Goal: Task Accomplishment & Management: Manage account settings

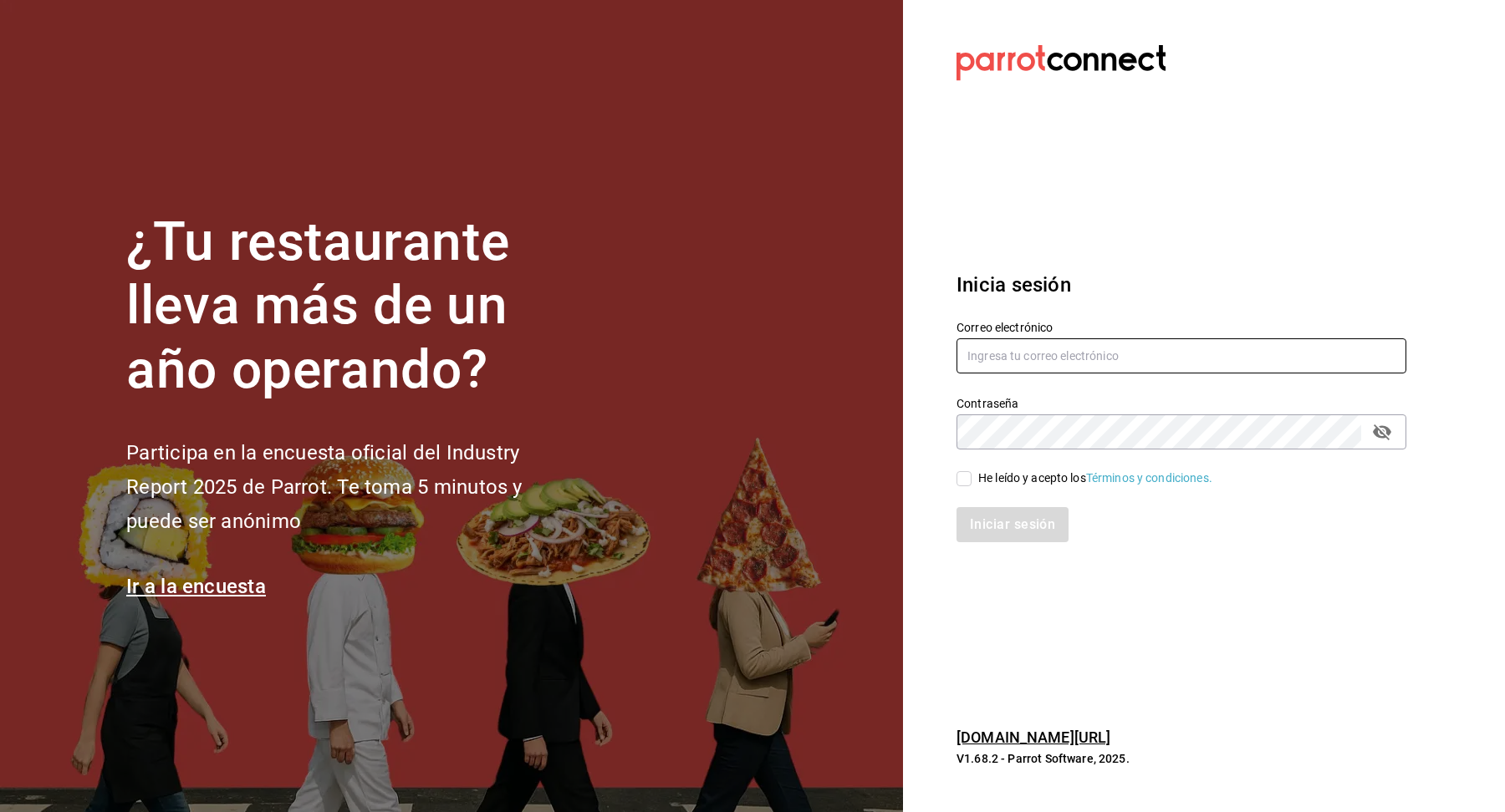
click at [1151, 363] on input "text" at bounding box center [1182, 355] width 450 height 35
paste input "[PERSON_NAME][EMAIL_ADDRESS][DOMAIN_NAME]"
type input "[PERSON_NAME][EMAIL_ADDRESS][DOMAIN_NAME]"
click at [979, 470] on div "He leído y acepto los Términos y condiciones." at bounding box center [1096, 478] width 234 height 18
click at [972, 471] on input "He leído y acepto los Términos y condiciones." at bounding box center [964, 478] width 15 height 15
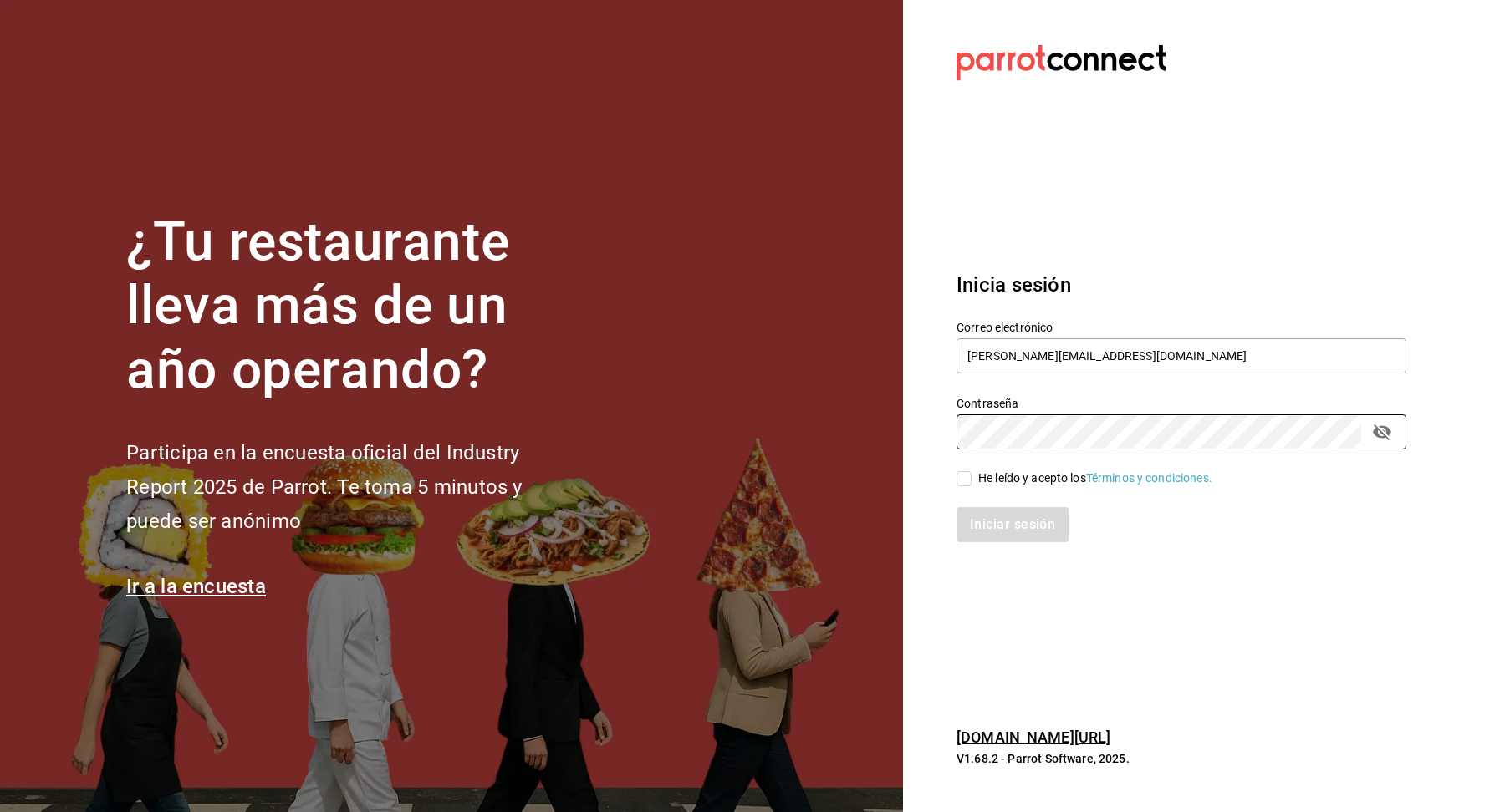
checkbox input "true"
click at [1010, 539] on button "Iniciar sesión" at bounding box center [1014, 524] width 114 height 35
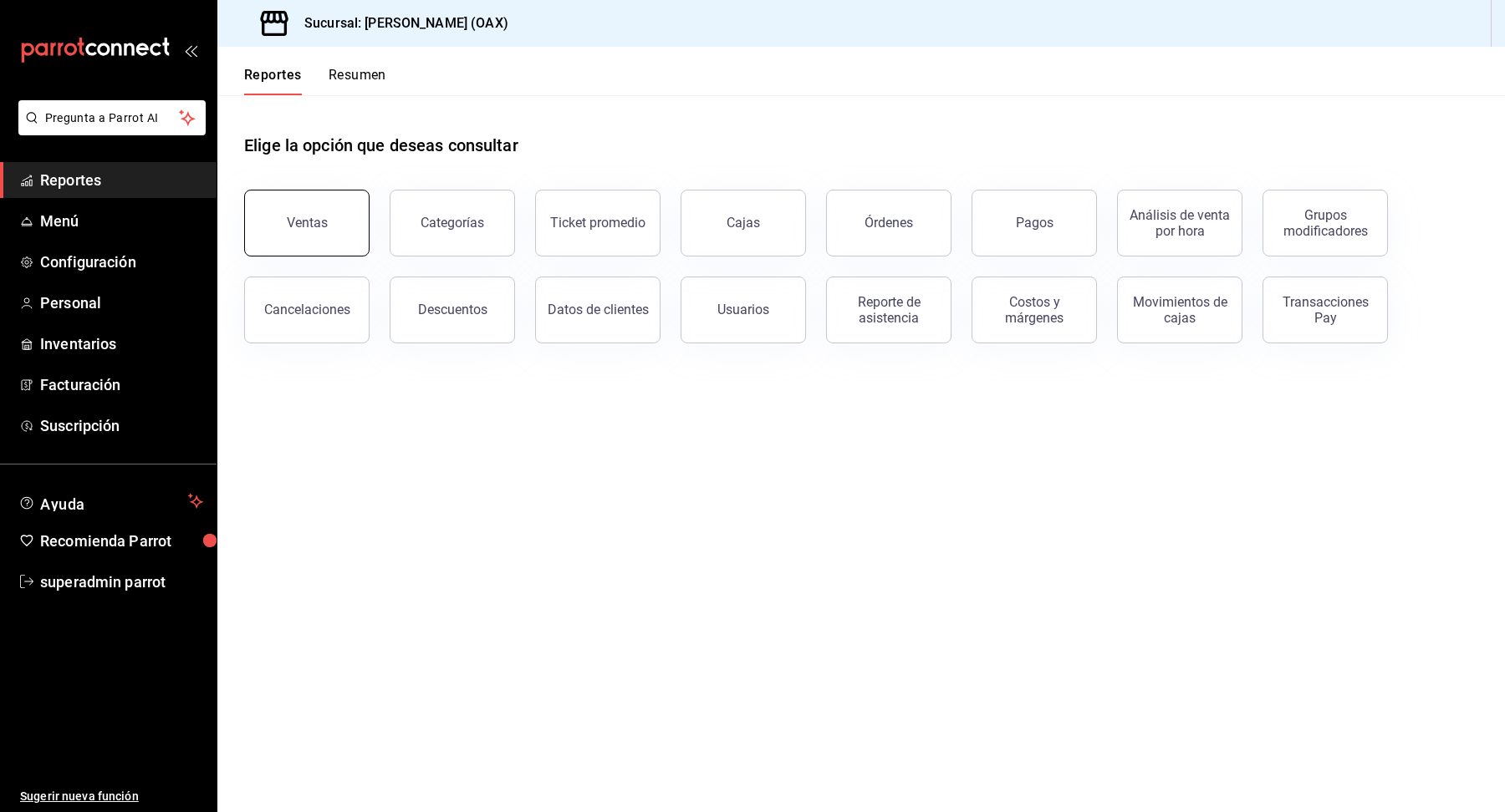
click at [311, 223] on div "Ventas" at bounding box center [307, 223] width 41 height 16
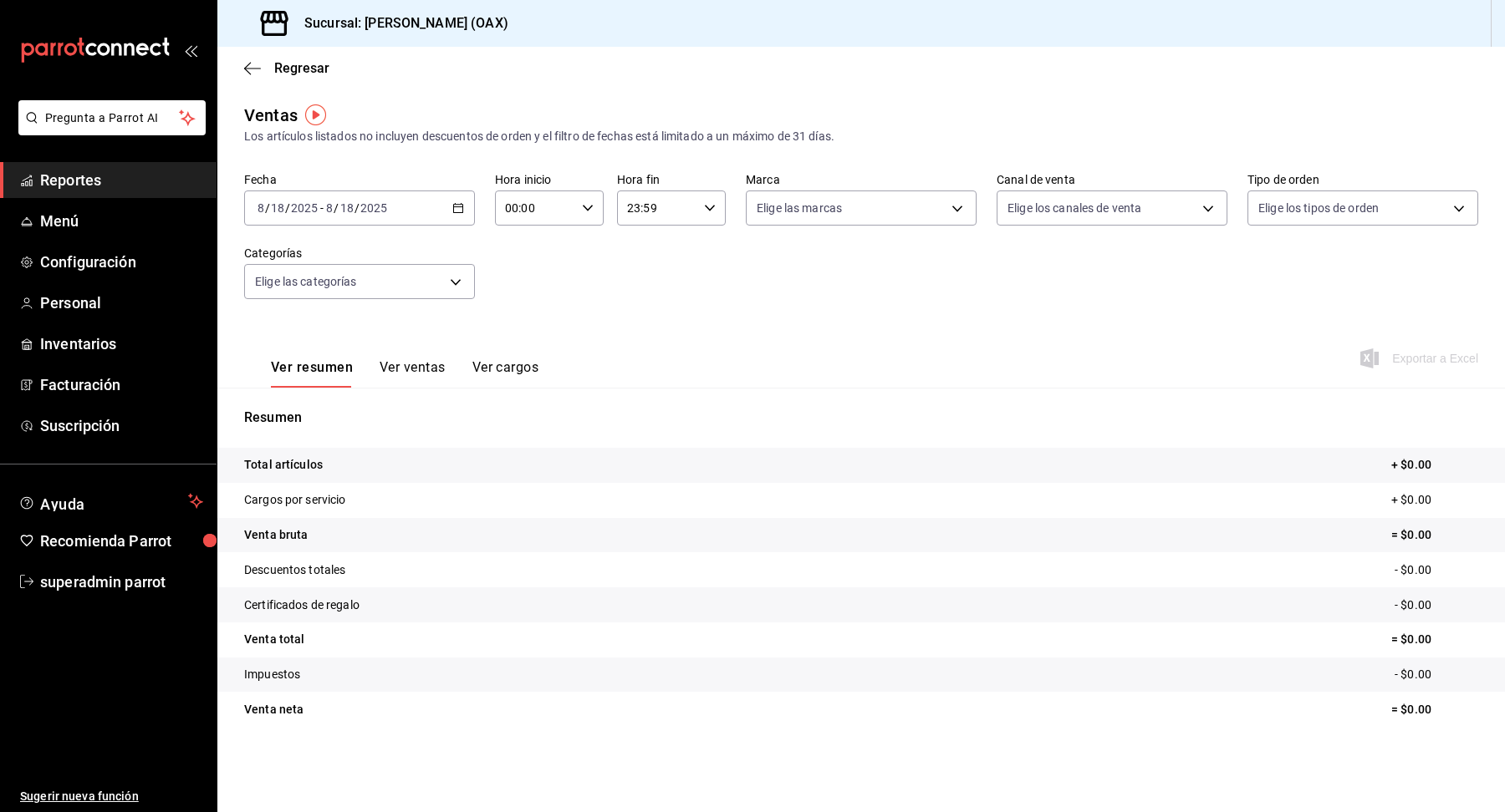
click at [449, 212] on div "[DATE] [DATE] - [DATE] [DATE]" at bounding box center [359, 207] width 231 height 35
click at [296, 400] on span "Rango de fechas" at bounding box center [323, 409] width 130 height 18
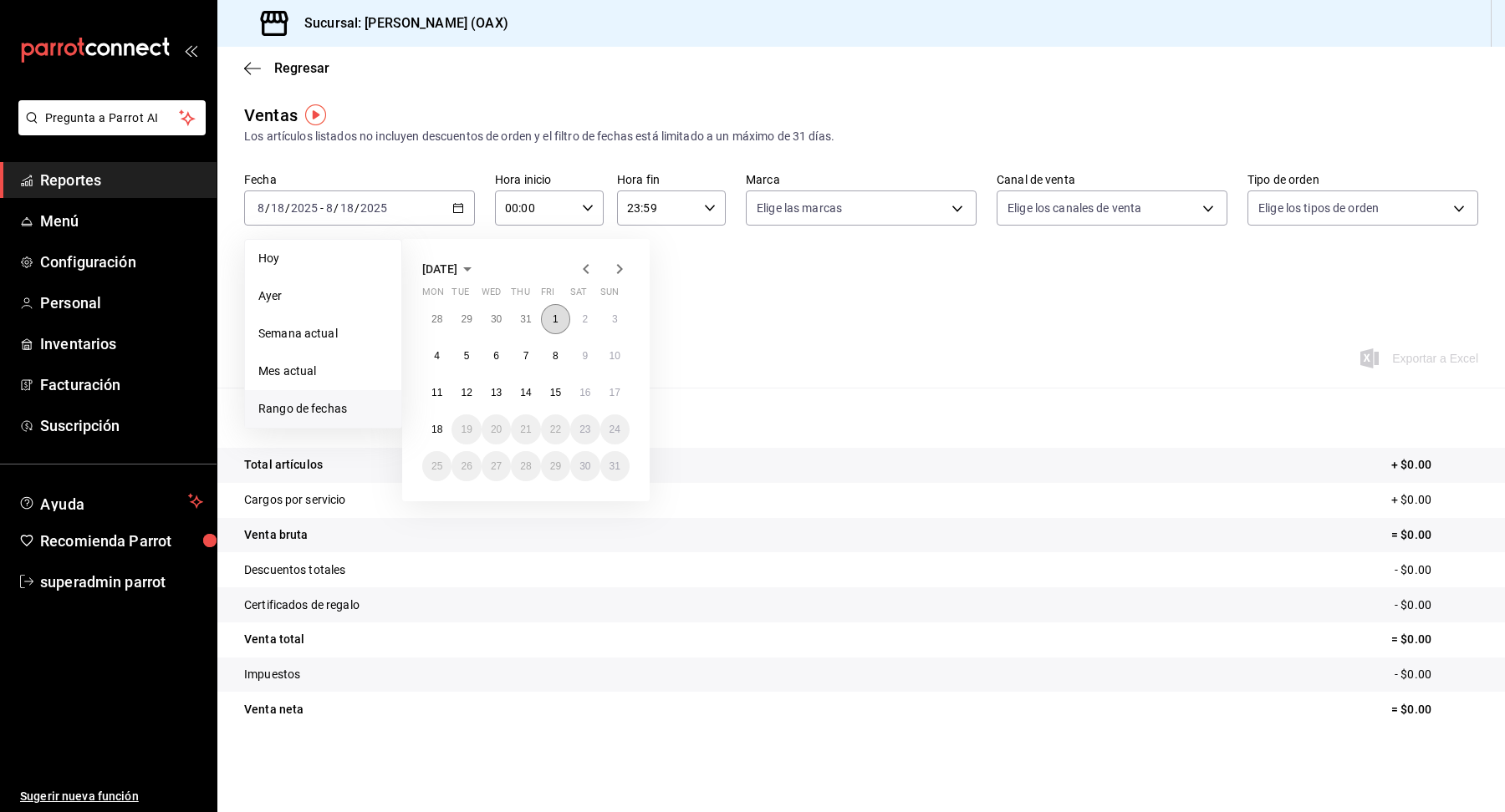
click at [564, 321] on button "1" at bounding box center [556, 319] width 30 height 30
click at [433, 432] on abbr "18" at bounding box center [437, 430] width 11 height 12
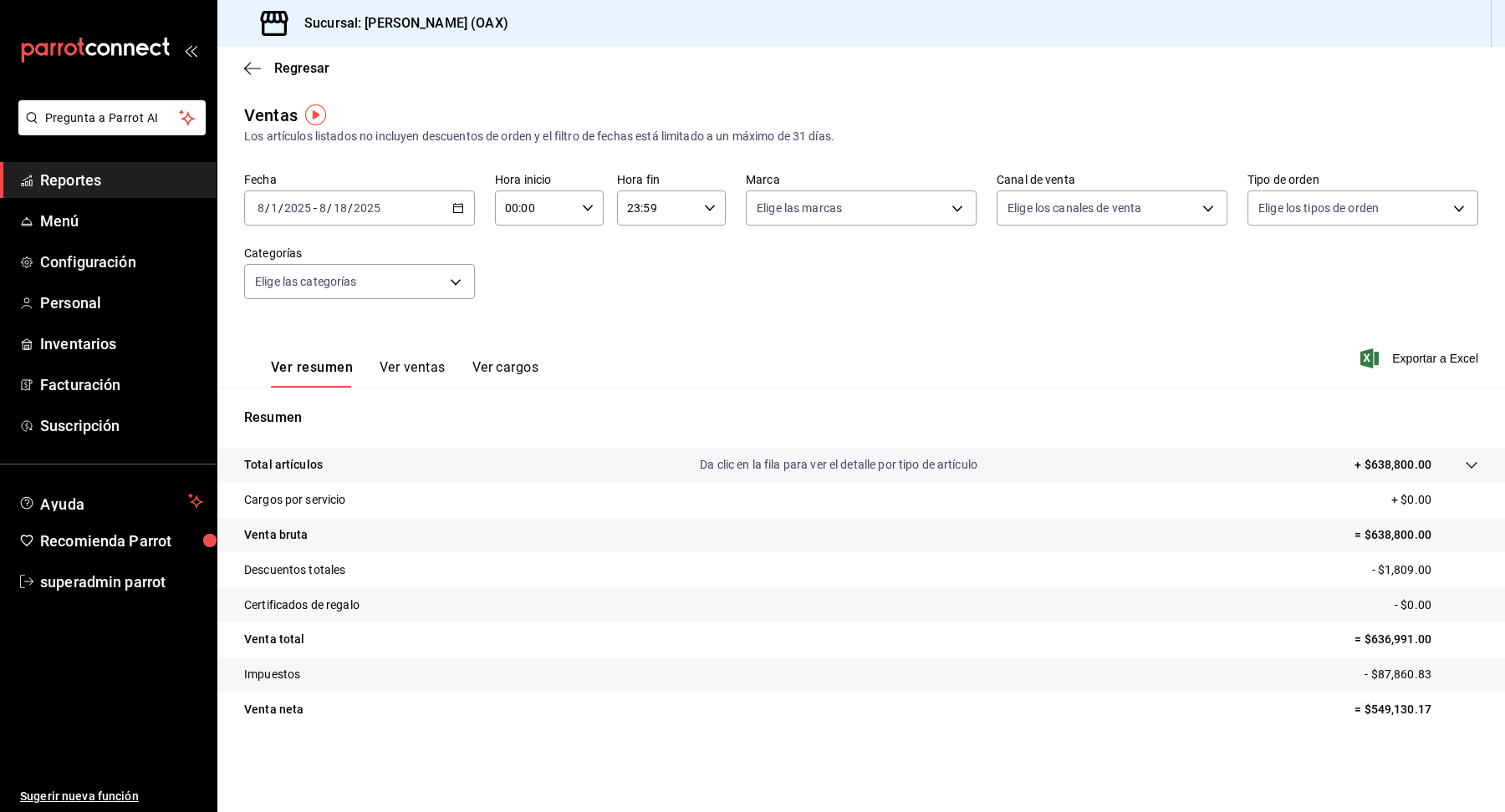
click at [808, 466] on p "Da clic en la fila para ver el detalle por tipo de artículo" at bounding box center [839, 465] width 277 height 18
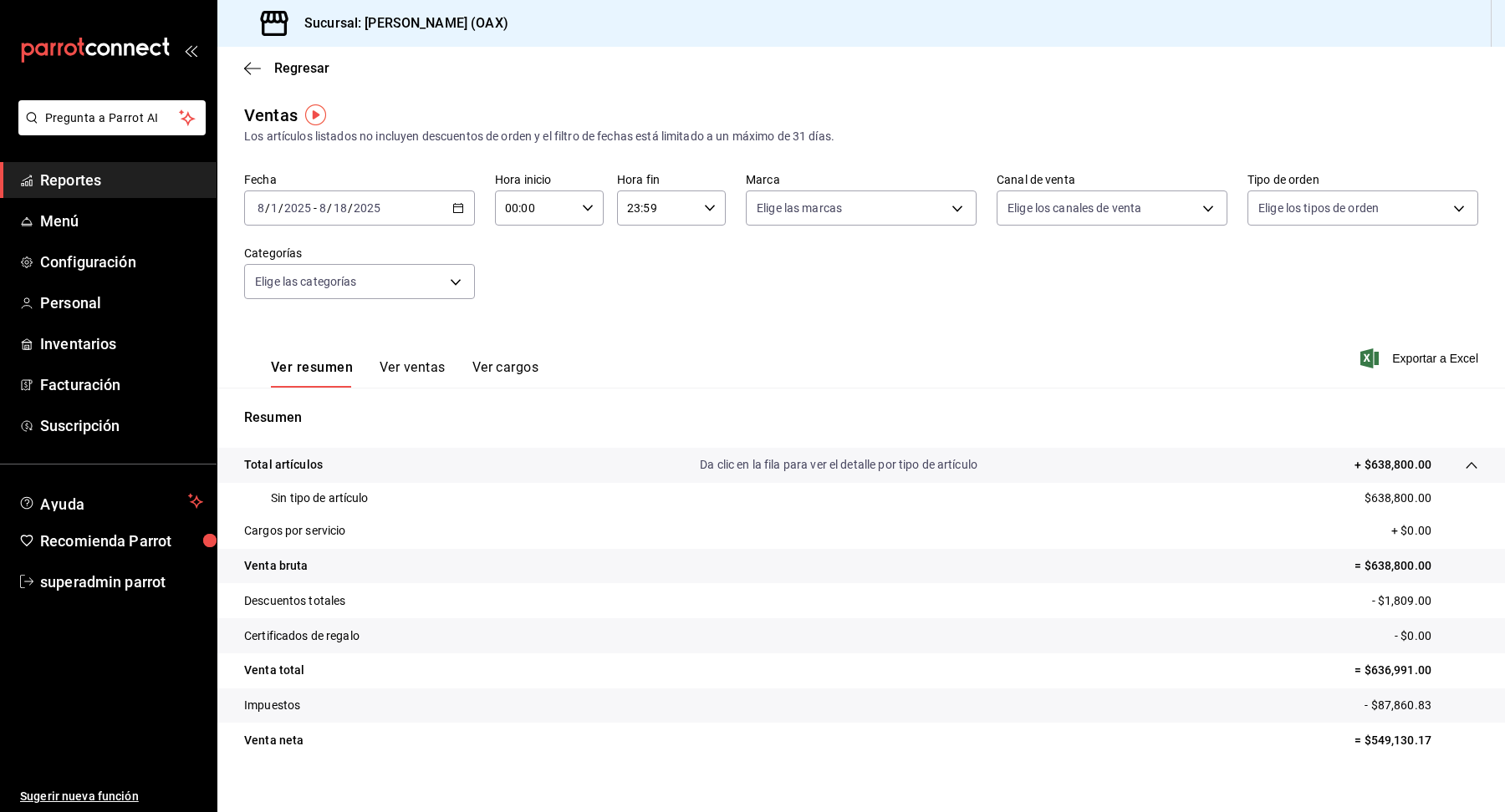
click at [469, 206] on div "[DATE] [DATE] - [DATE] [DATE]" at bounding box center [359, 207] width 231 height 35
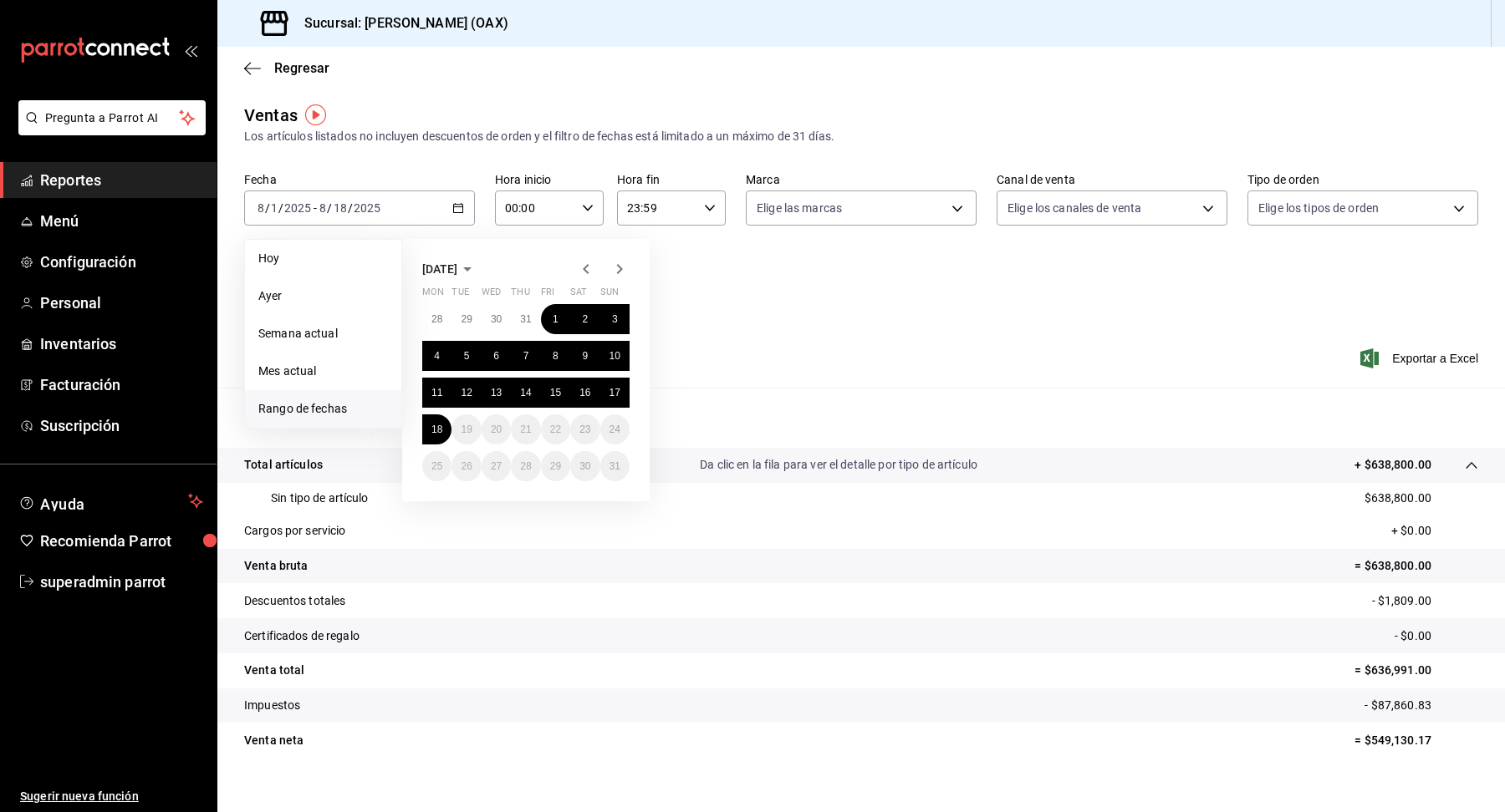
click at [588, 266] on icon "button" at bounding box center [587, 269] width 20 height 20
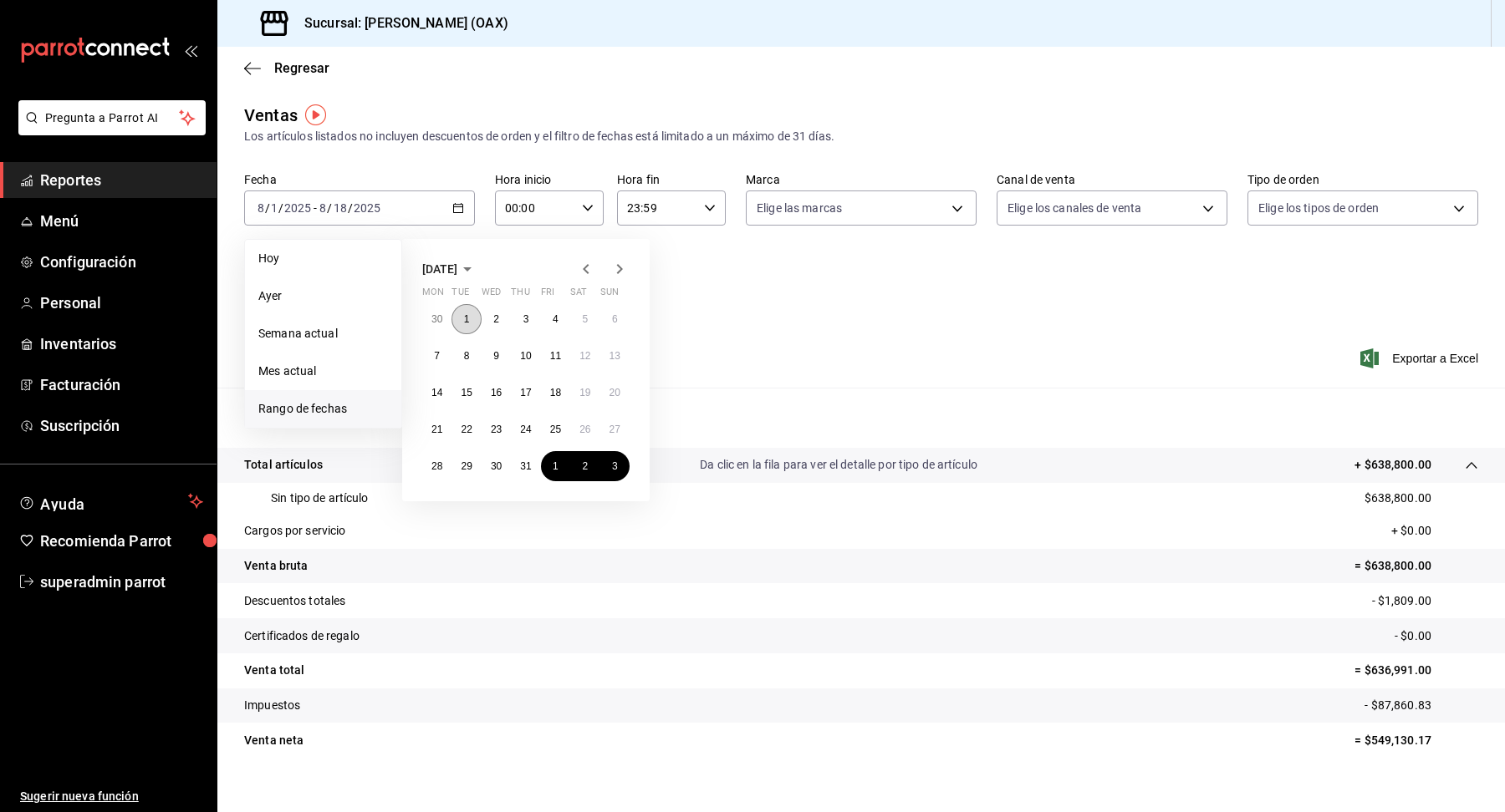
click at [472, 317] on button "1" at bounding box center [467, 319] width 30 height 30
click at [519, 473] on button "31" at bounding box center [526, 466] width 30 height 30
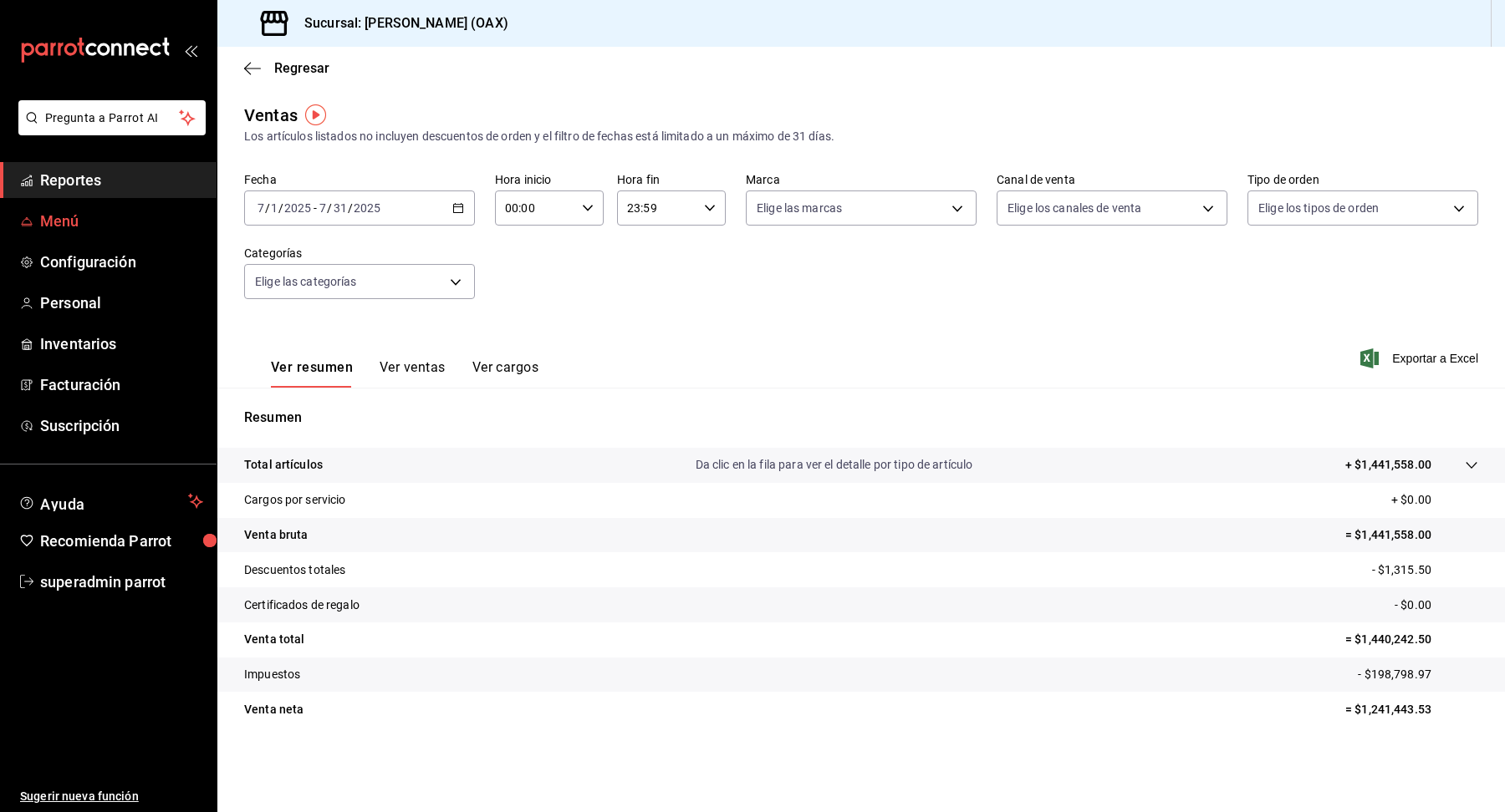
click at [60, 217] on span "Menú" at bounding box center [122, 221] width 163 height 23
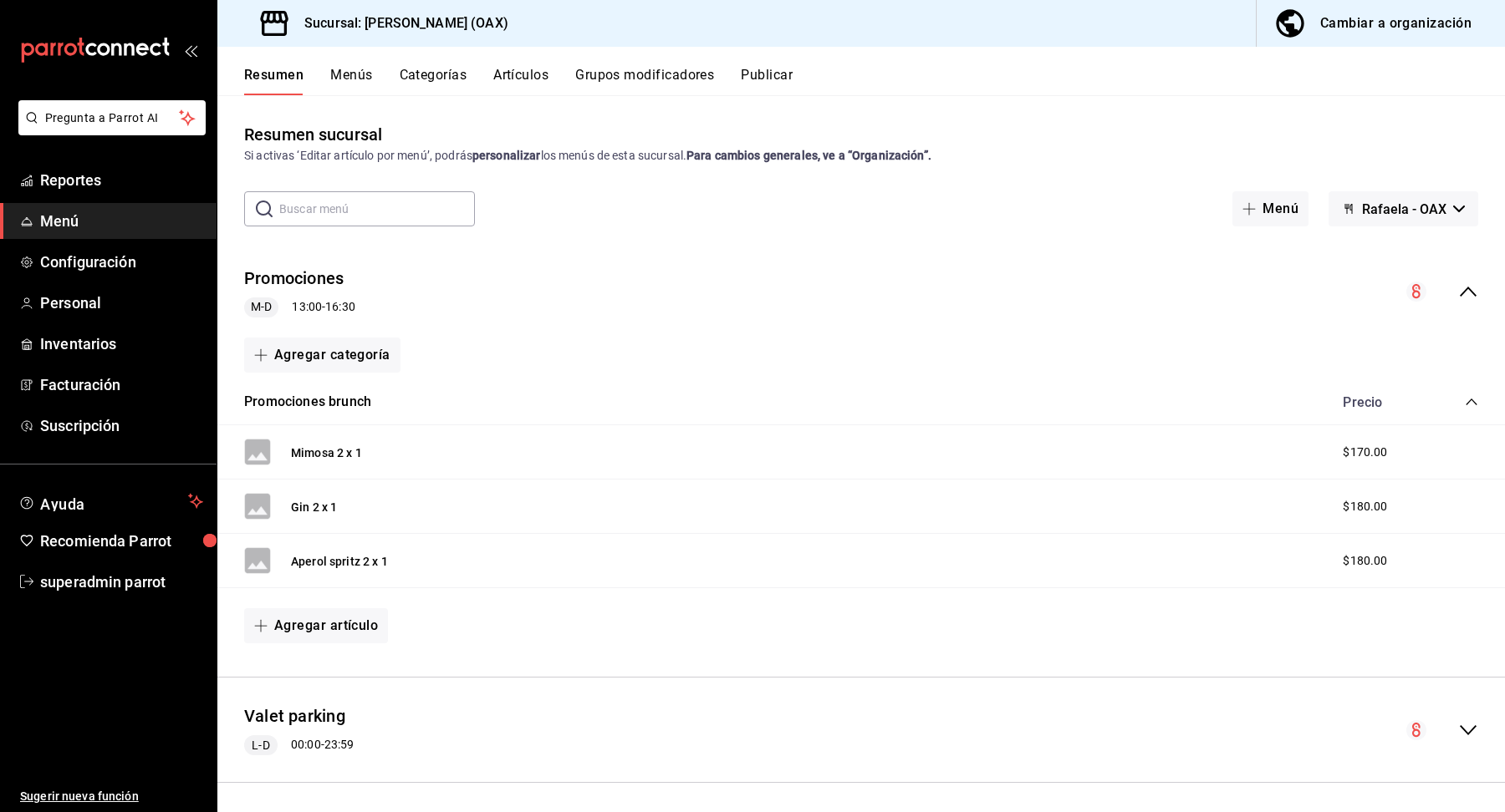
click at [349, 79] on button "Menús" at bounding box center [351, 81] width 42 height 29
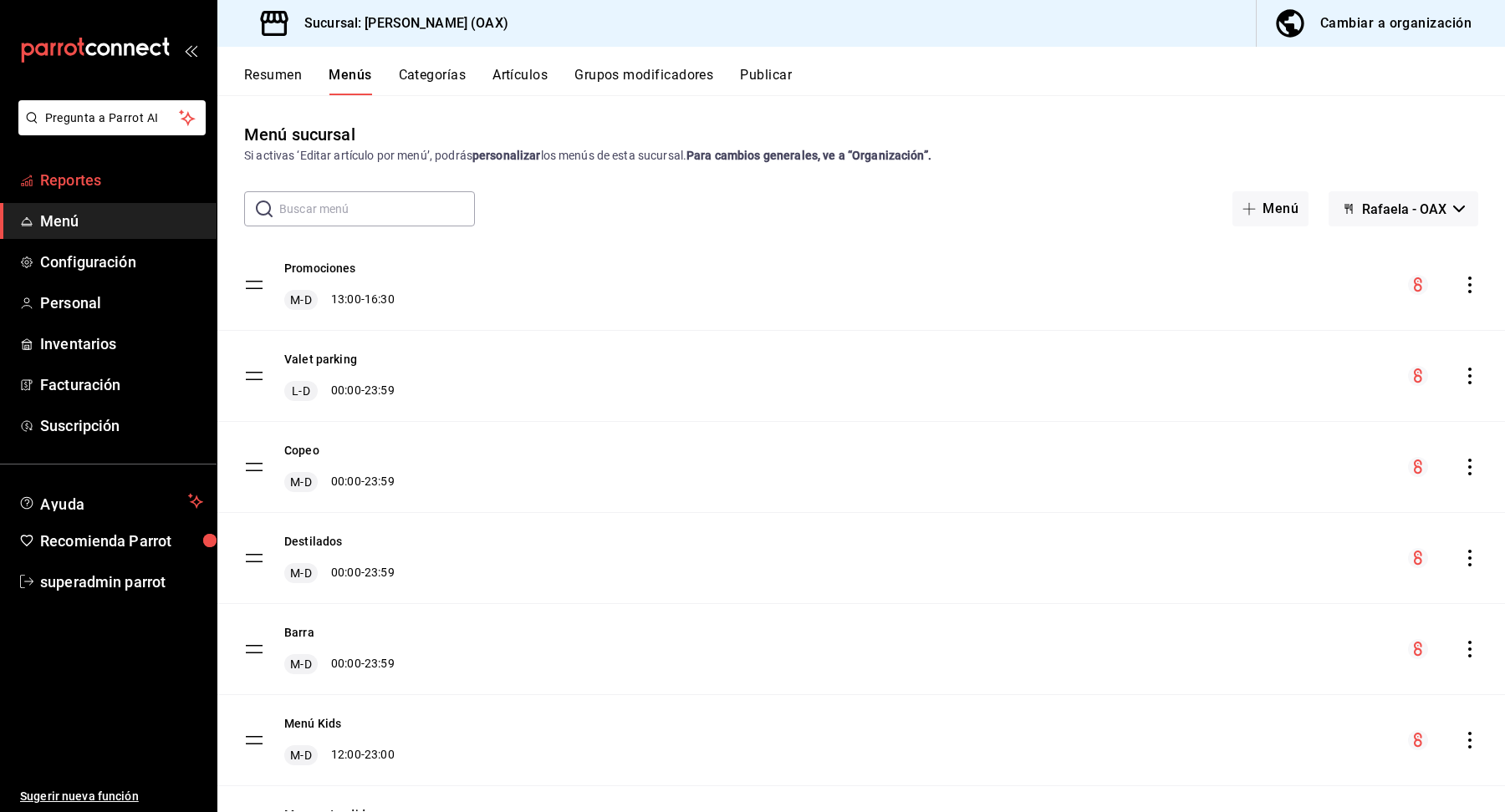
click at [56, 191] on link "Reportes" at bounding box center [108, 180] width 217 height 36
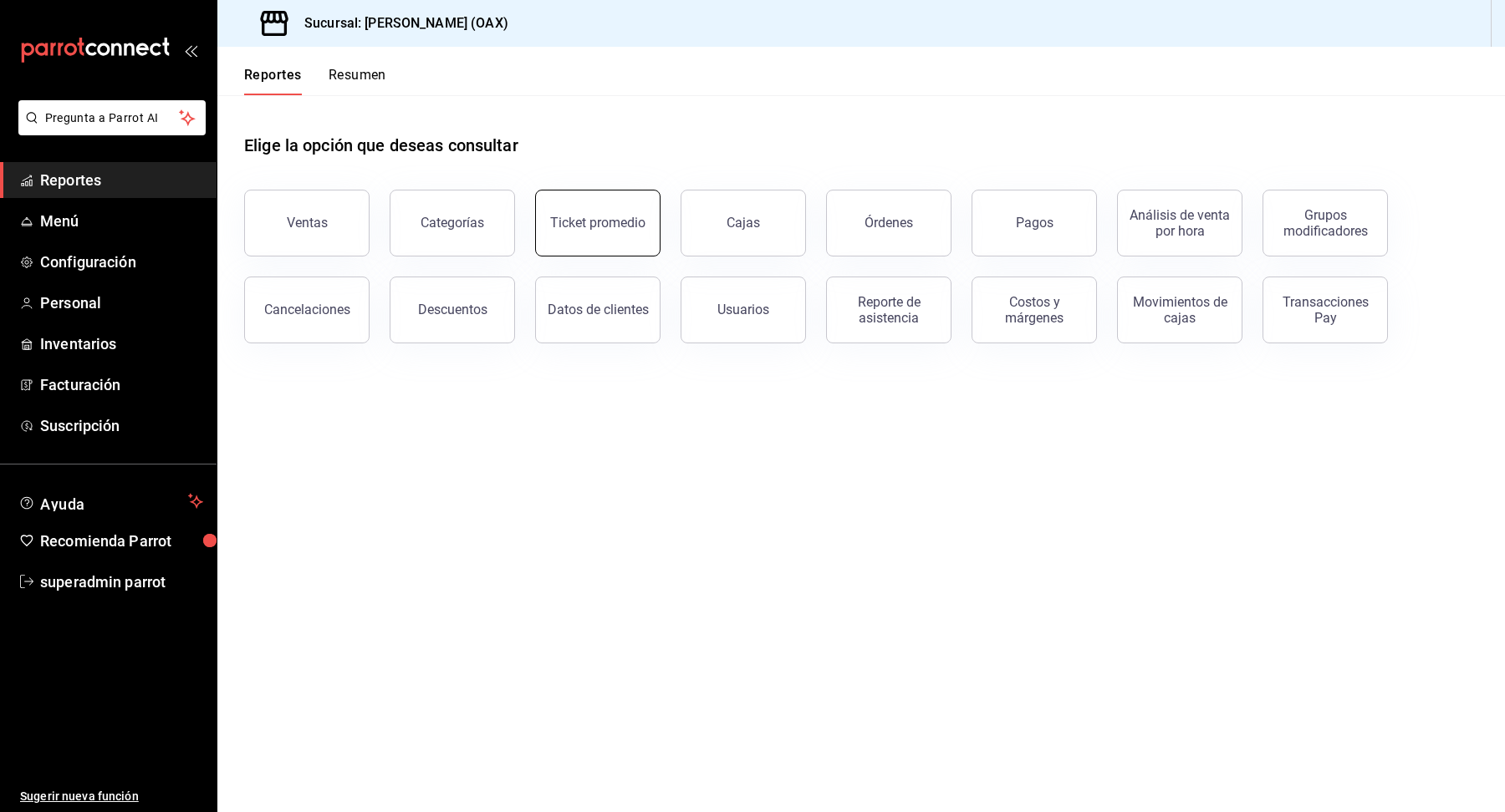
click at [591, 221] on div "Ticket promedio" at bounding box center [597, 223] width 95 height 16
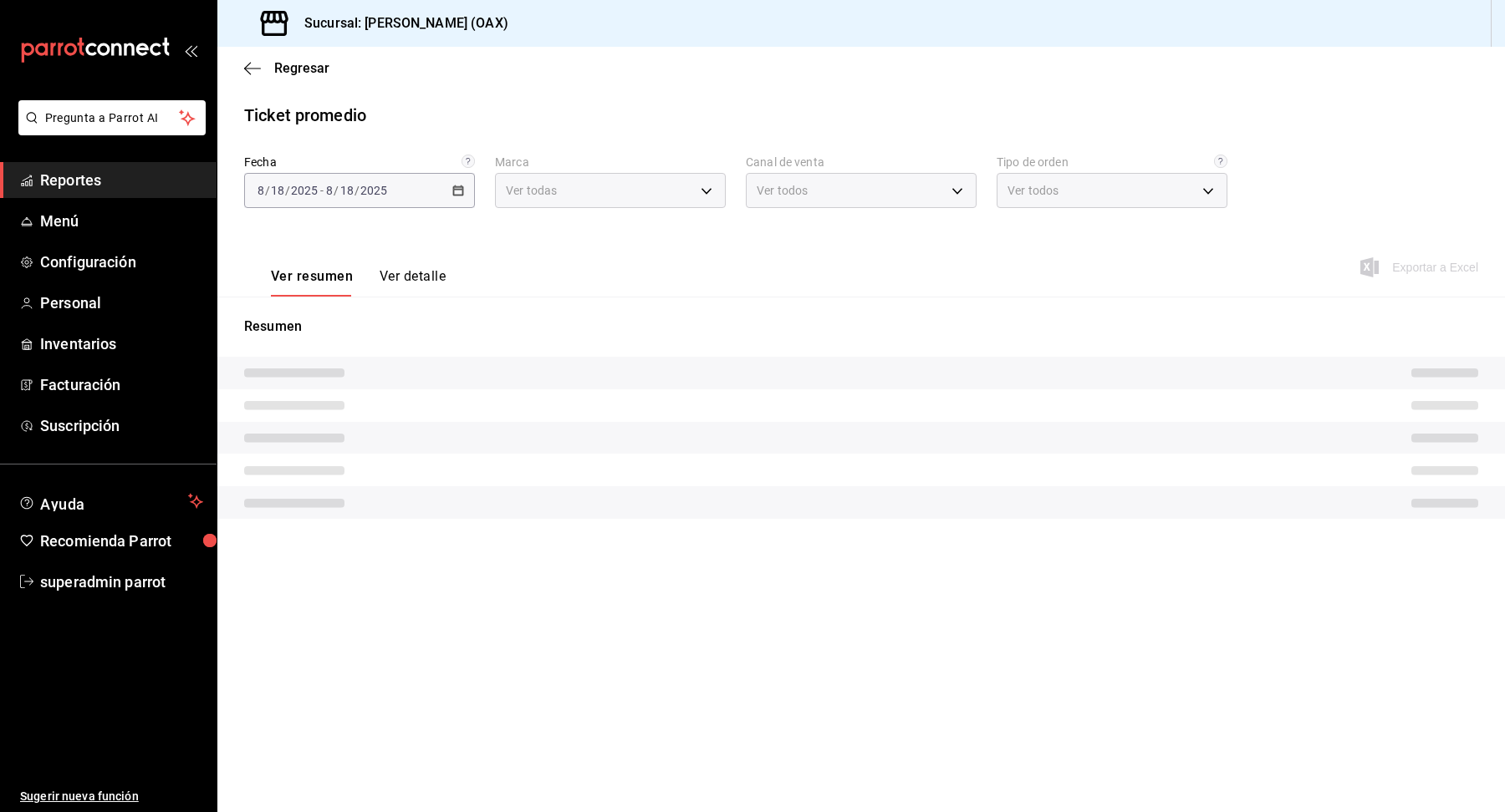
type input "654858c8-f9e8-4674-8848-47898b4d361c"
type input "PARROT,UBER_EATS,RAPPI,DIDI_FOOD,ONLINE"
type input "d2b0190f-28f6-4e1a-94d6-34bf61c13857,5a78c330-5d84-4f54-bef5-5f2ead8df113,EXTER…"
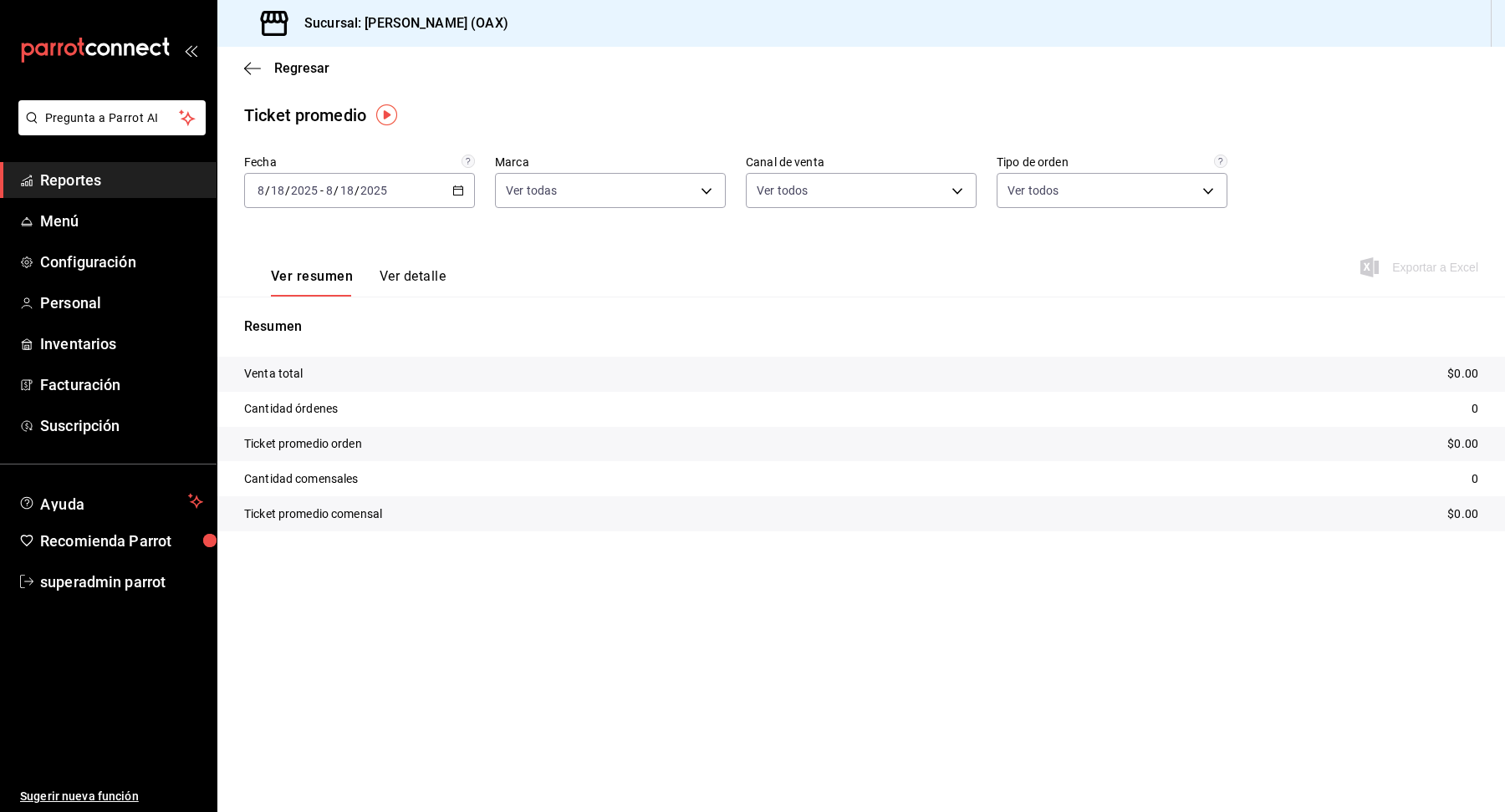
click at [464, 186] on div "[DATE] [DATE] - [DATE] [DATE]" at bounding box center [359, 190] width 231 height 35
click at [342, 324] on span "Semana actual" at bounding box center [323, 317] width 130 height 18
click at [302, 64] on span "Regresar" at bounding box center [302, 68] width 55 height 16
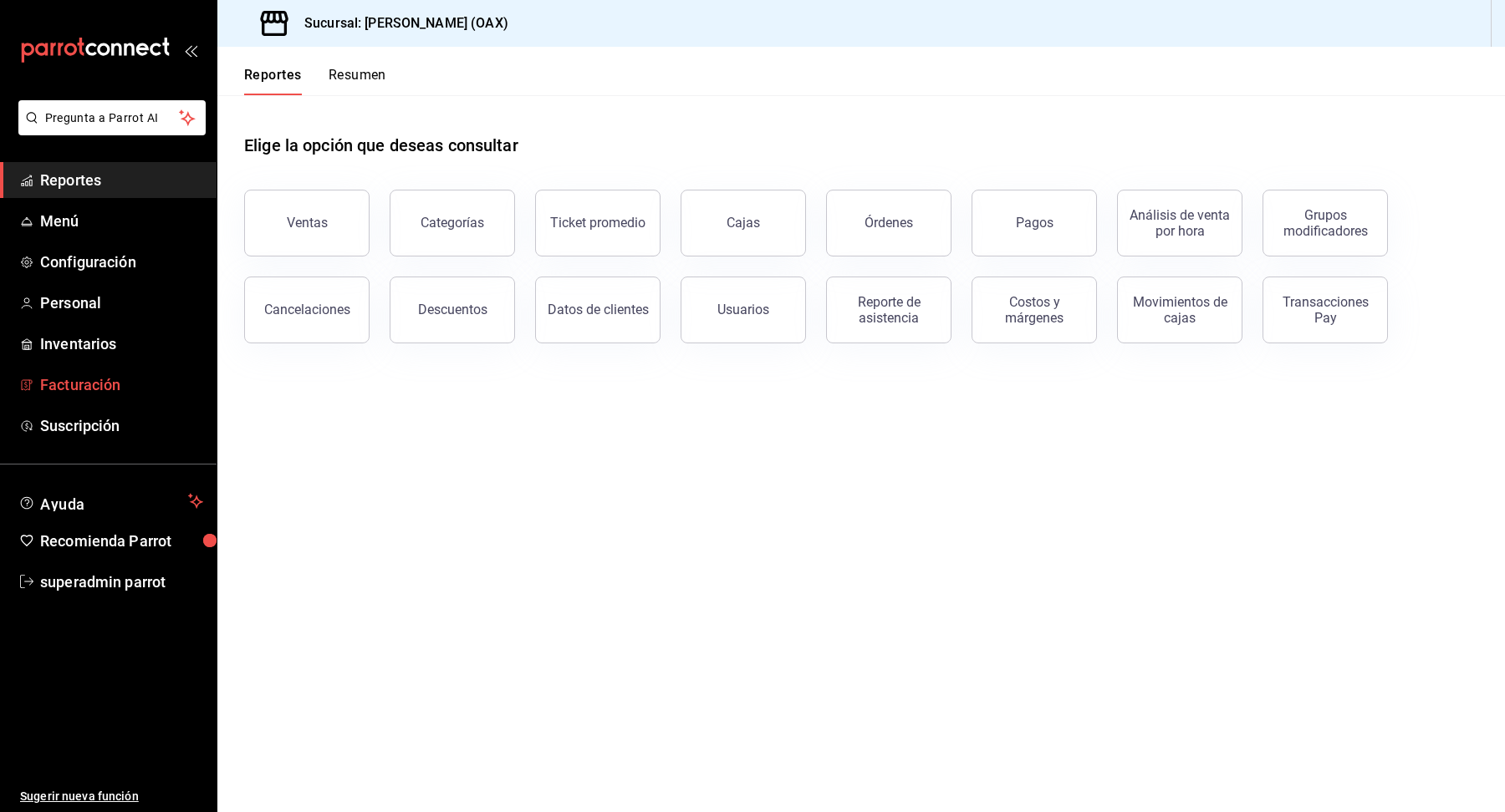
click at [80, 388] on span "Facturación" at bounding box center [122, 384] width 163 height 23
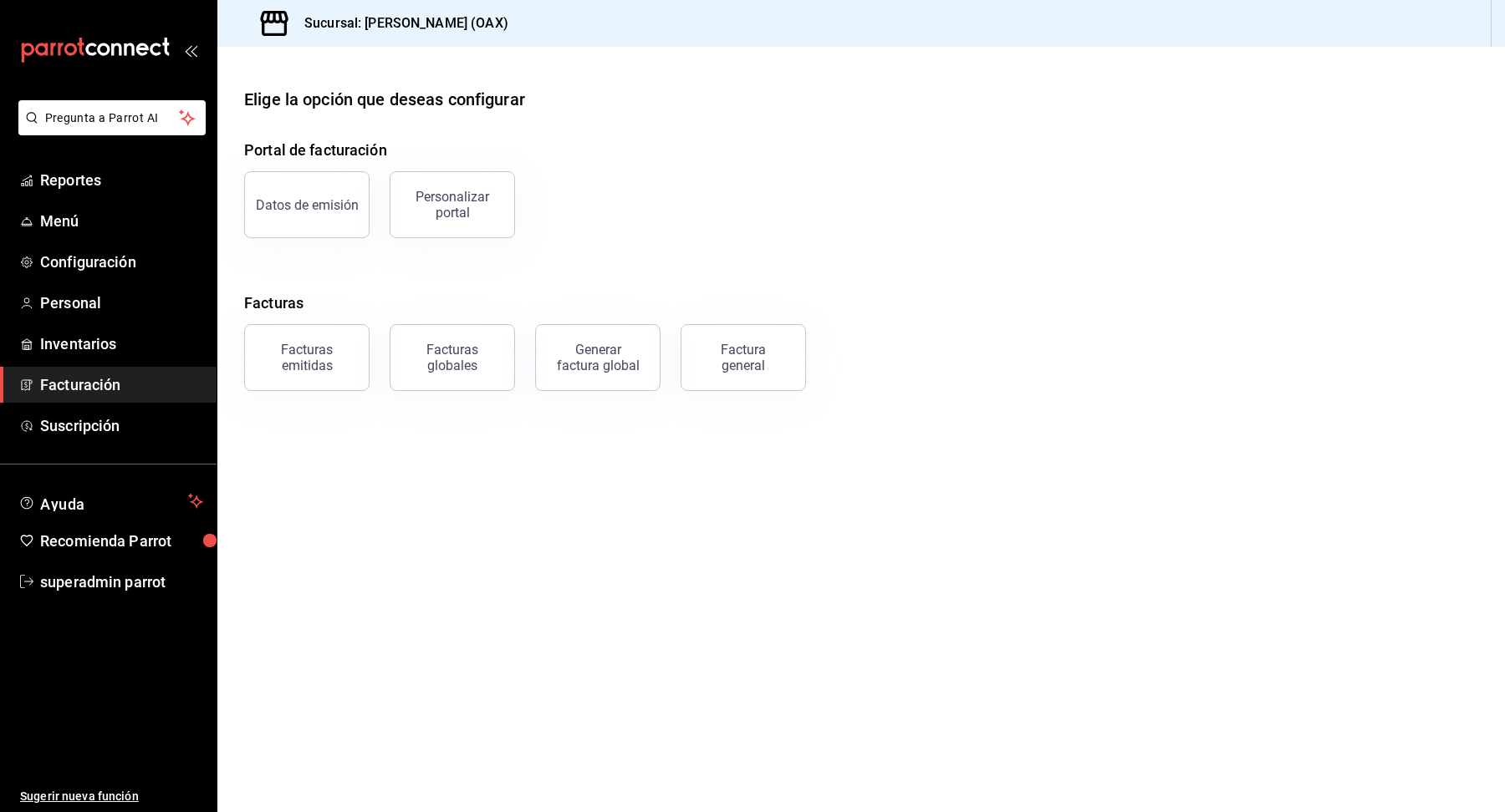
click at [371, 213] on div "Personalizar portal" at bounding box center [442, 195] width 146 height 87
click at [336, 214] on button "Datos de emisión" at bounding box center [306, 205] width 126 height 67
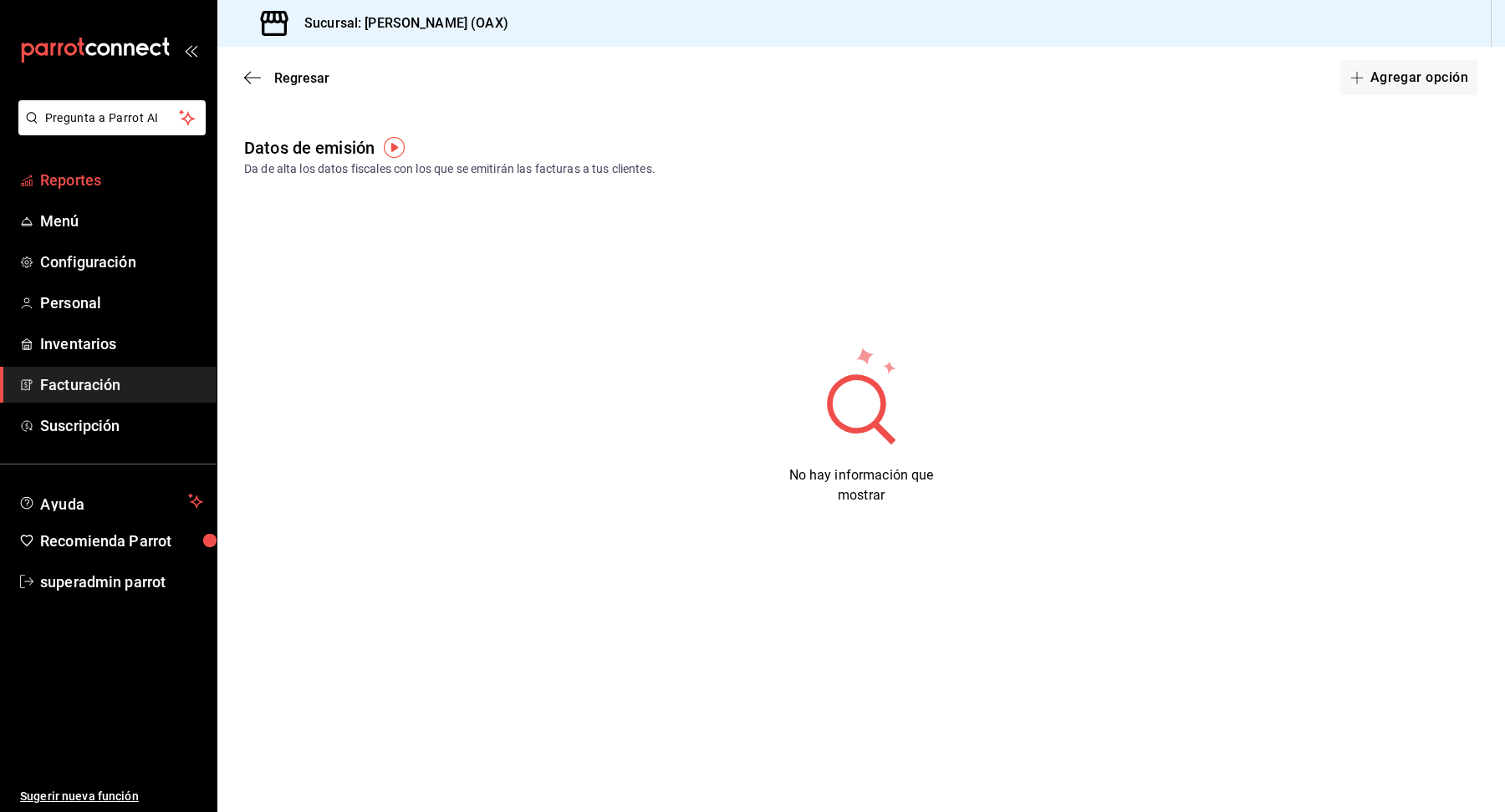
click at [68, 182] on span "Reportes" at bounding box center [122, 180] width 163 height 23
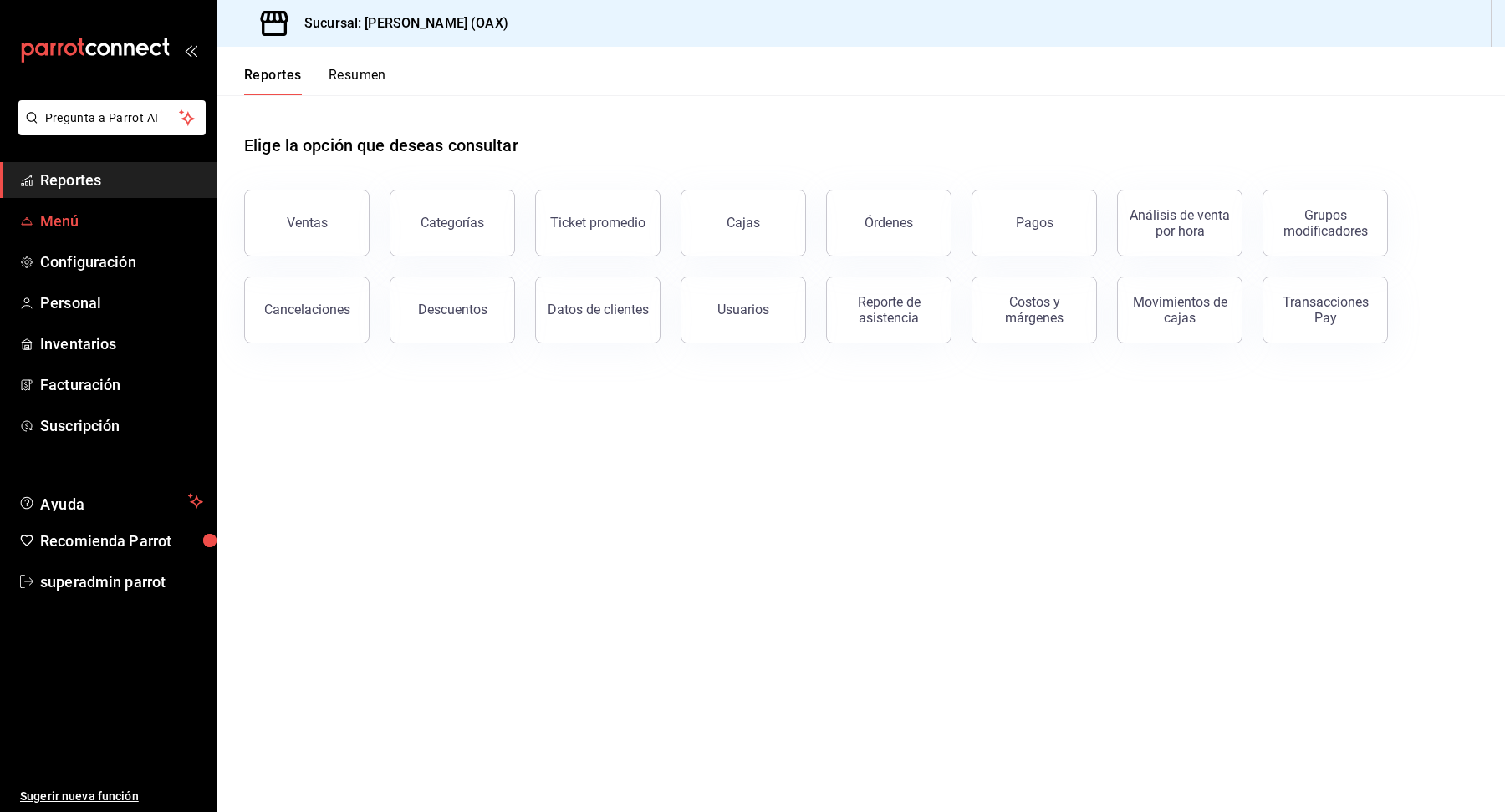
click at [68, 224] on span "Menú" at bounding box center [122, 221] width 163 height 23
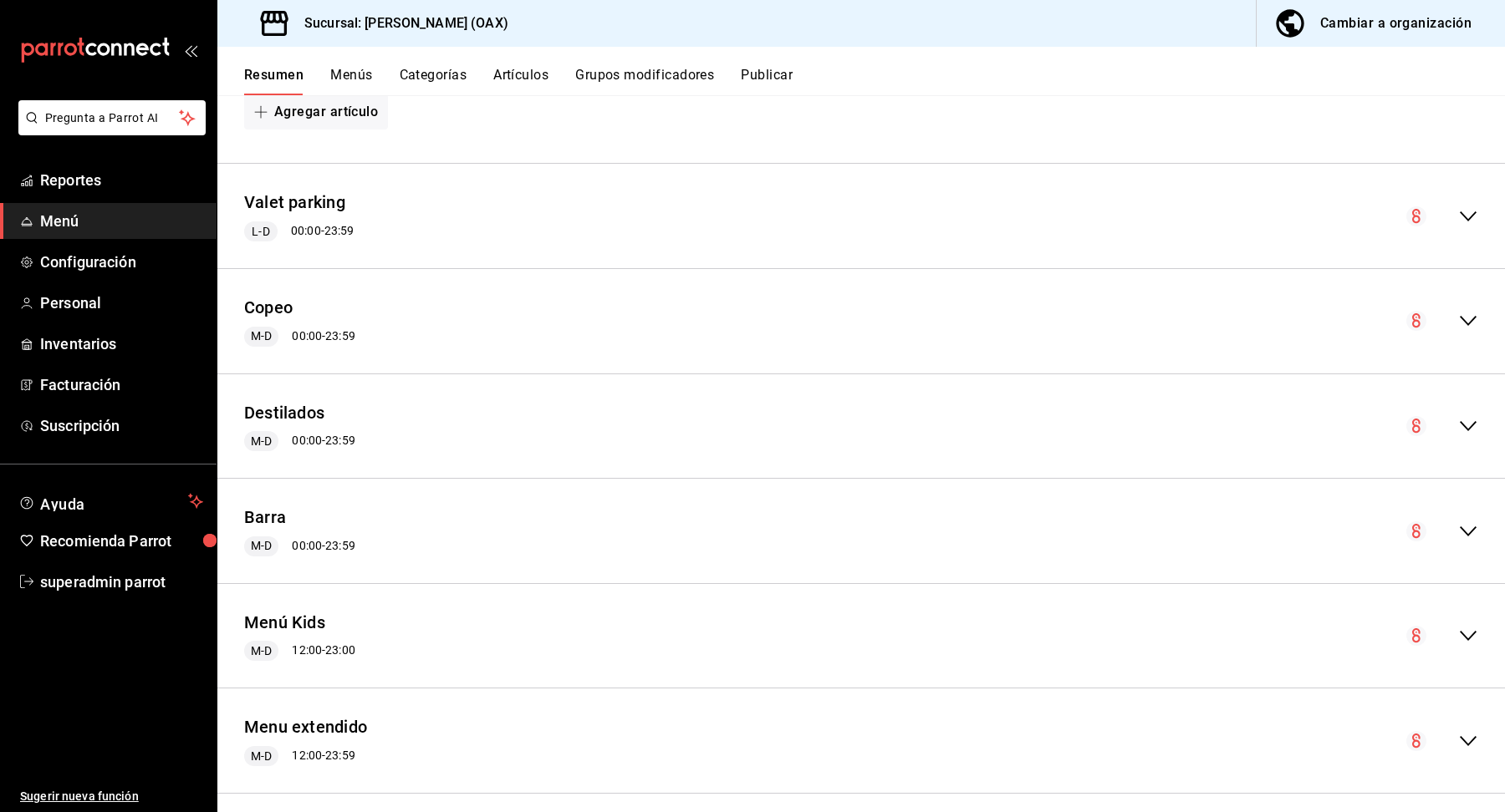
scroll to position [545, 0]
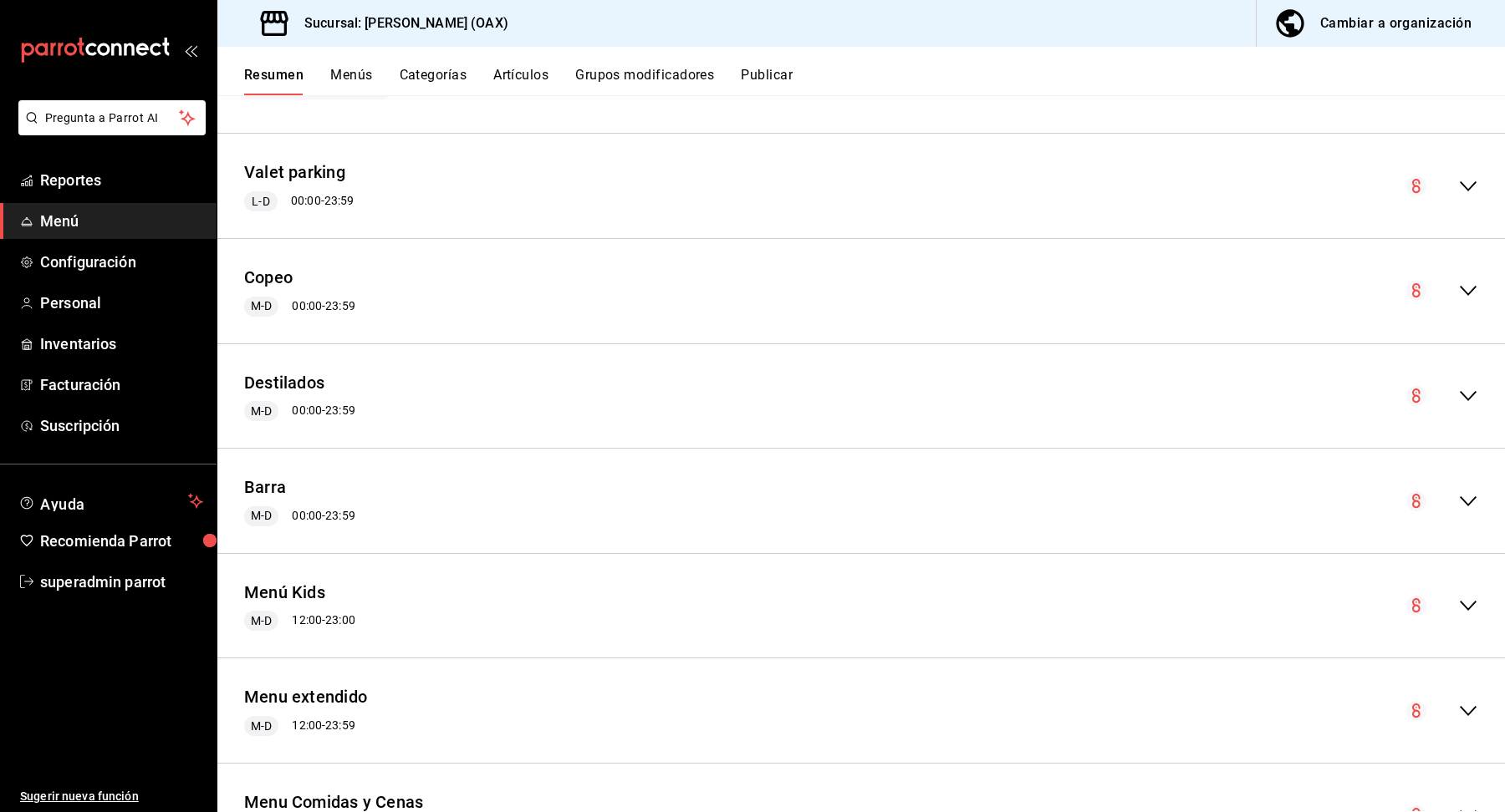
click at [1455, 195] on div "Valet parking [PERSON_NAME] 00:00 - 23:59" at bounding box center [861, 186] width 1288 height 78
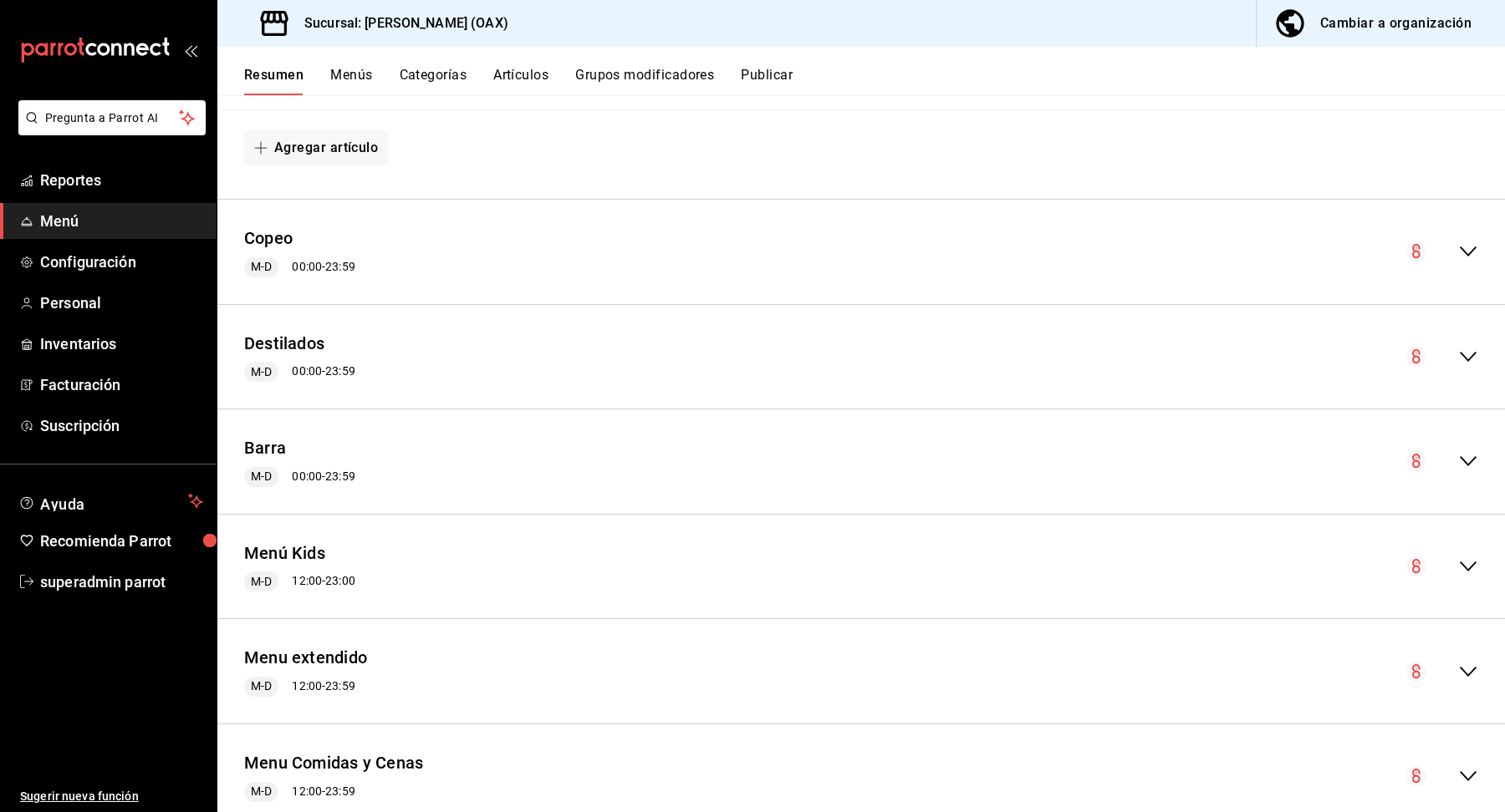
scroll to position [855, 0]
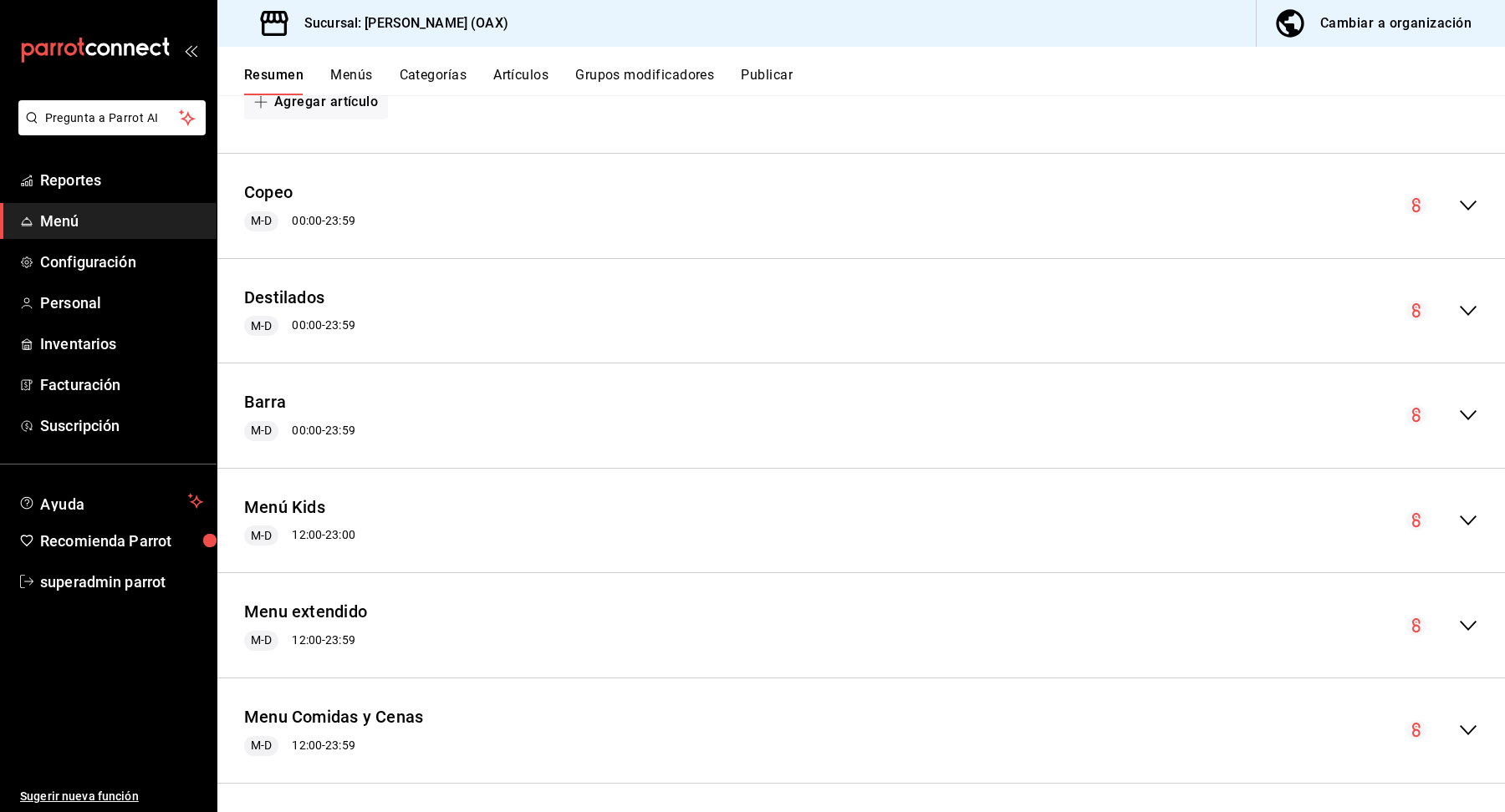
click at [1076, 454] on div "Barra M-D 00:00 - 23:59 Agregar categoría" at bounding box center [861, 416] width 1288 height 105
click at [1472, 518] on icon "collapse-menu-row" at bounding box center [1468, 521] width 20 height 20
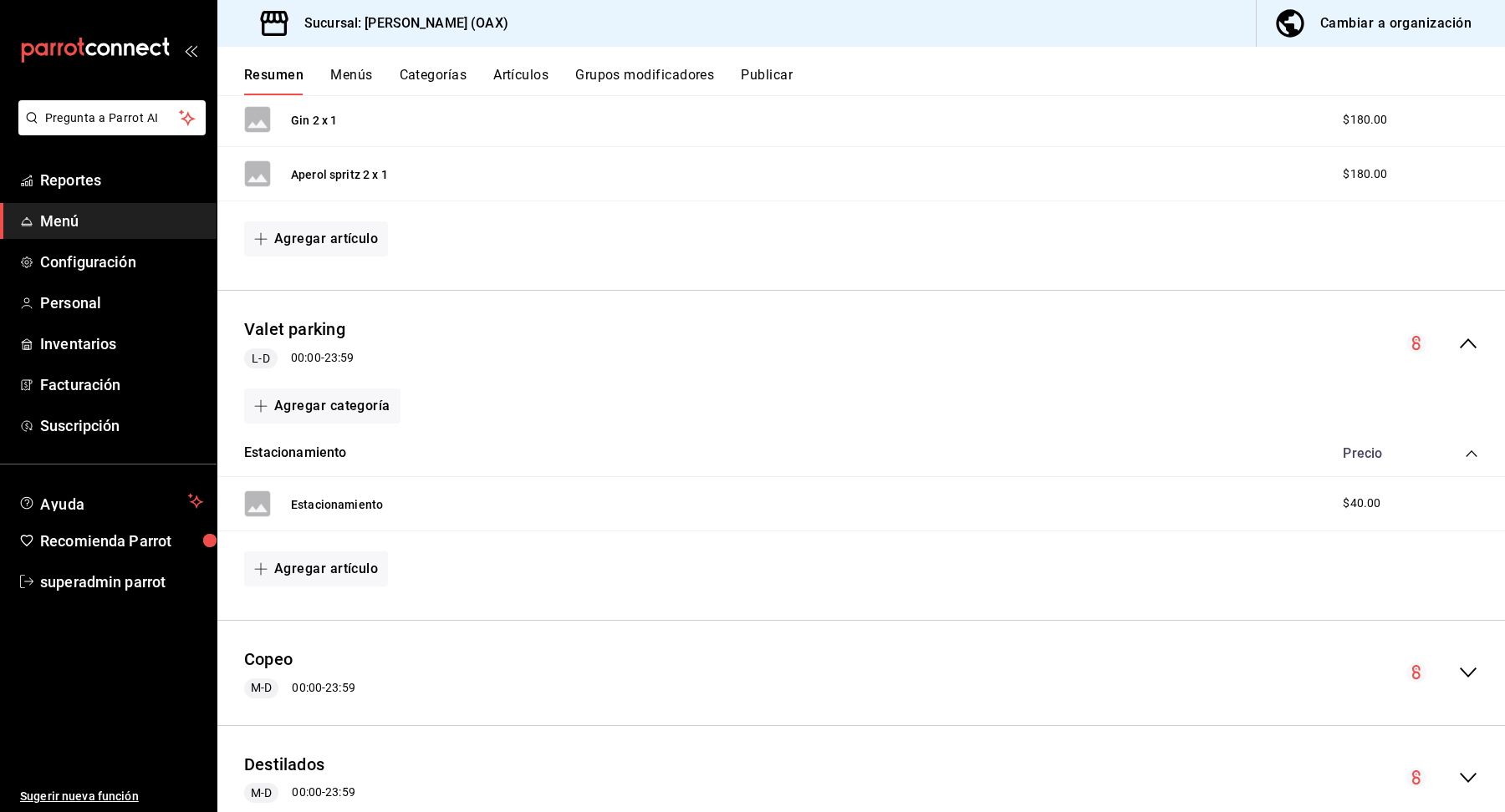
scroll to position [0, 0]
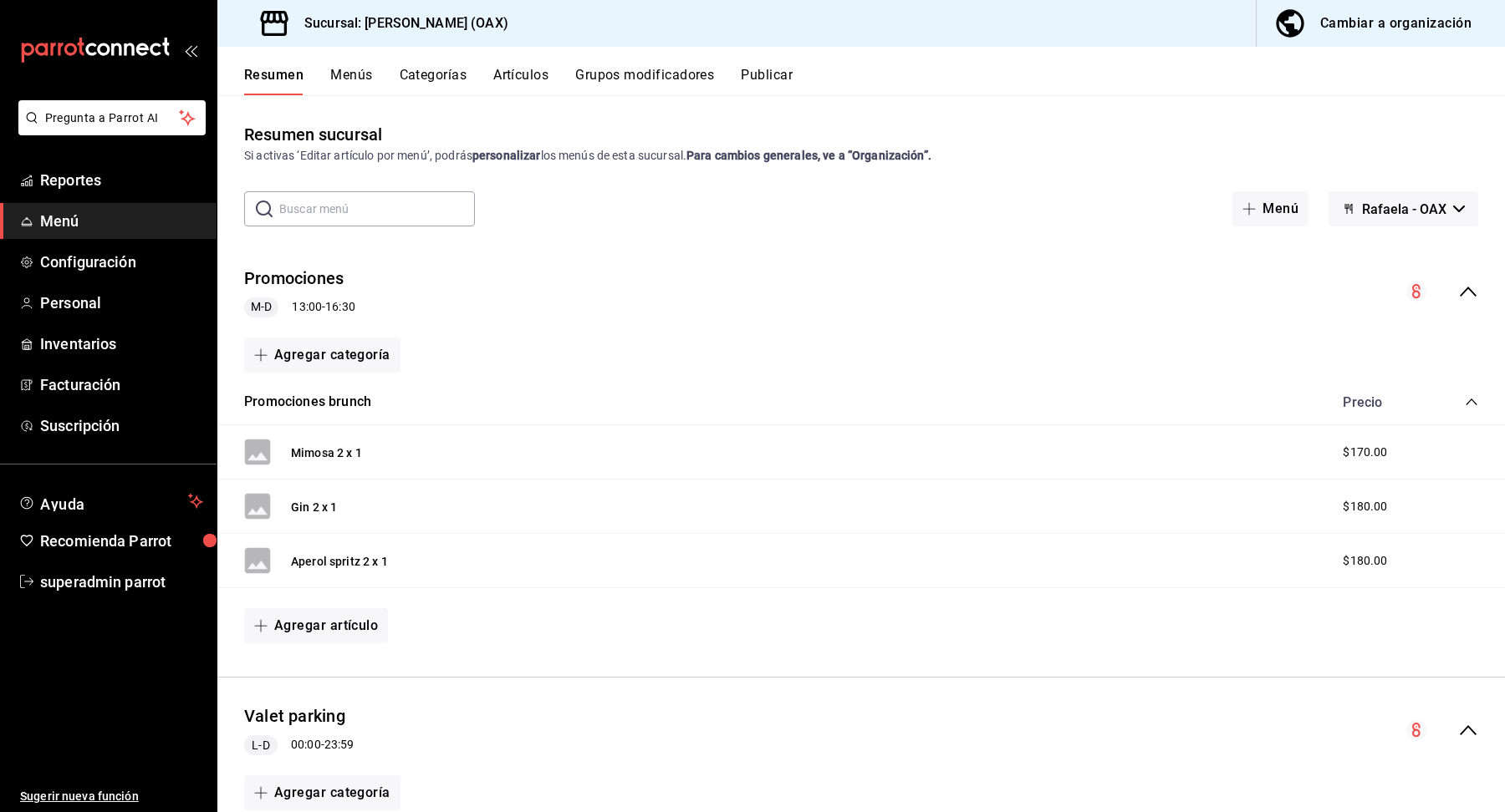
click at [365, 86] on button "Menús" at bounding box center [351, 81] width 42 height 29
